Goal: Find specific page/section: Find specific page/section

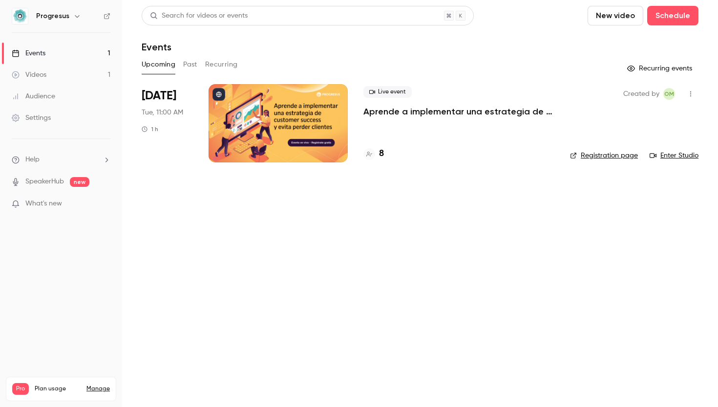
click at [403, 113] on p "Aprende a implementar una estrategia de Customer Success y evita perder clientes" at bounding box center [459, 112] width 191 height 12
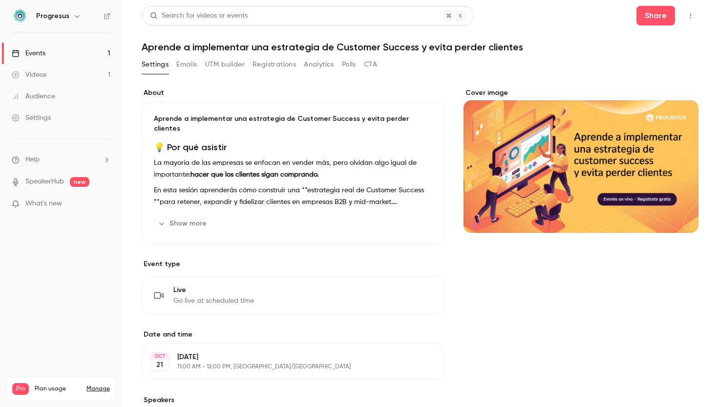
click at [105, 56] on link "Events 1" at bounding box center [61, 54] width 122 height 22
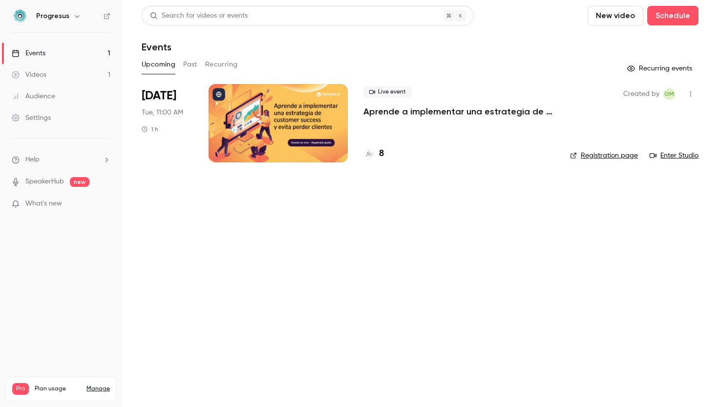
click at [293, 139] on div at bounding box center [278, 123] width 139 height 78
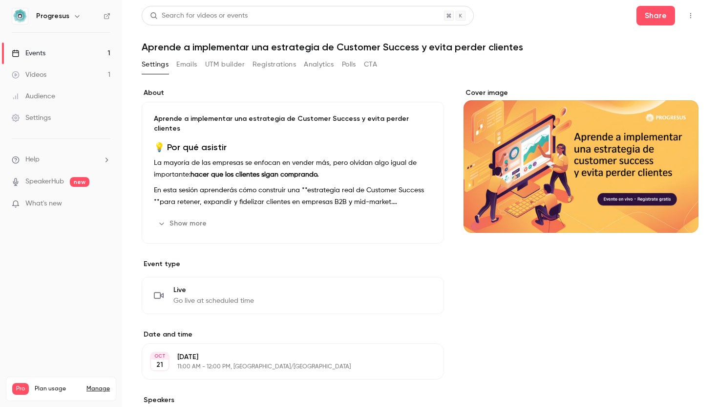
click at [189, 66] on button "Emails" at bounding box center [186, 65] width 21 height 16
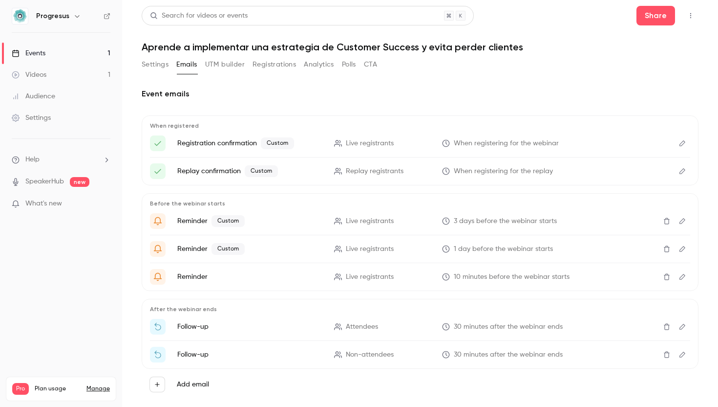
scroll to position [19, 0]
